Goal: Navigation & Orientation: Find specific page/section

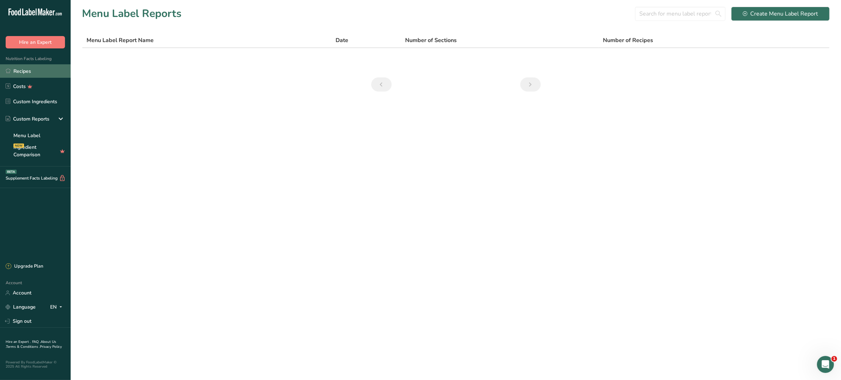
click at [36, 70] on link "Recipes" at bounding box center [35, 70] width 71 height 13
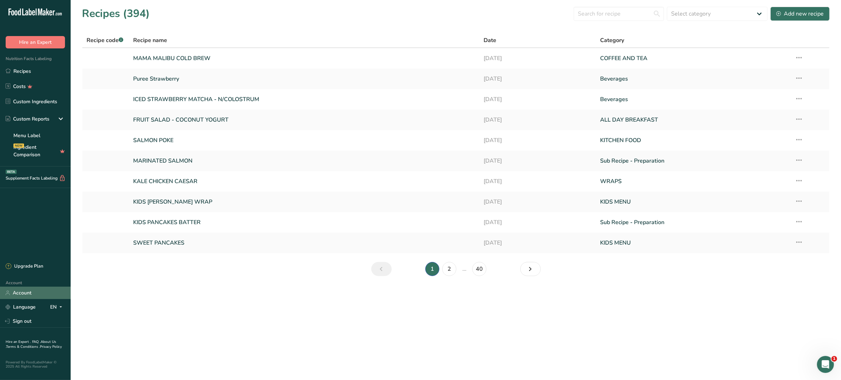
click at [37, 293] on link "Account" at bounding box center [35, 292] width 71 height 12
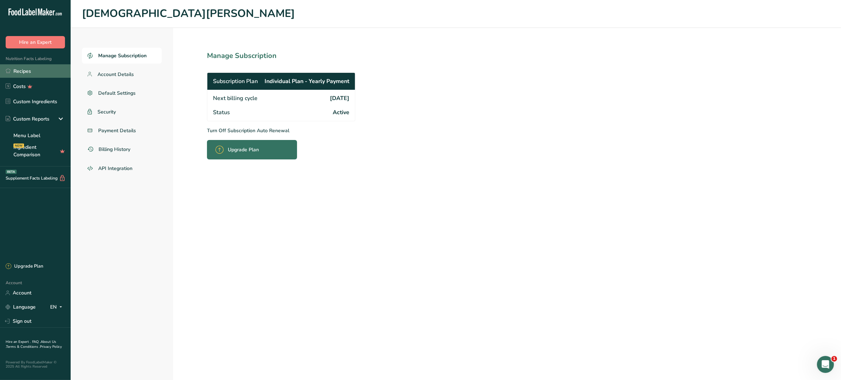
click at [29, 70] on link "Recipes" at bounding box center [35, 70] width 71 height 13
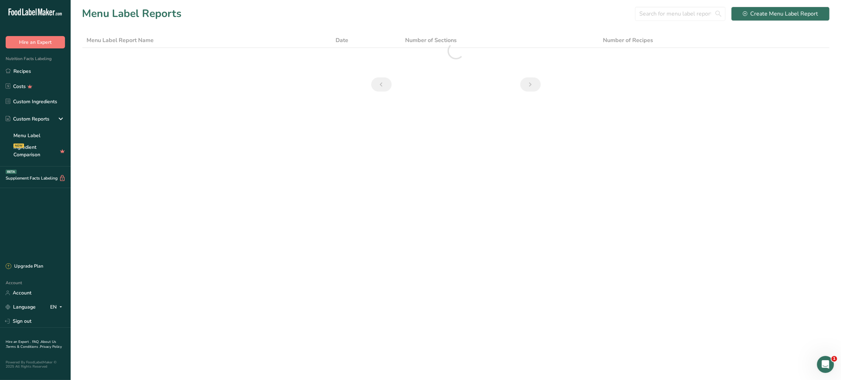
click at [255, 34] on div at bounding box center [455, 51] width 747 height 36
